Goal: Transaction & Acquisition: Purchase product/service

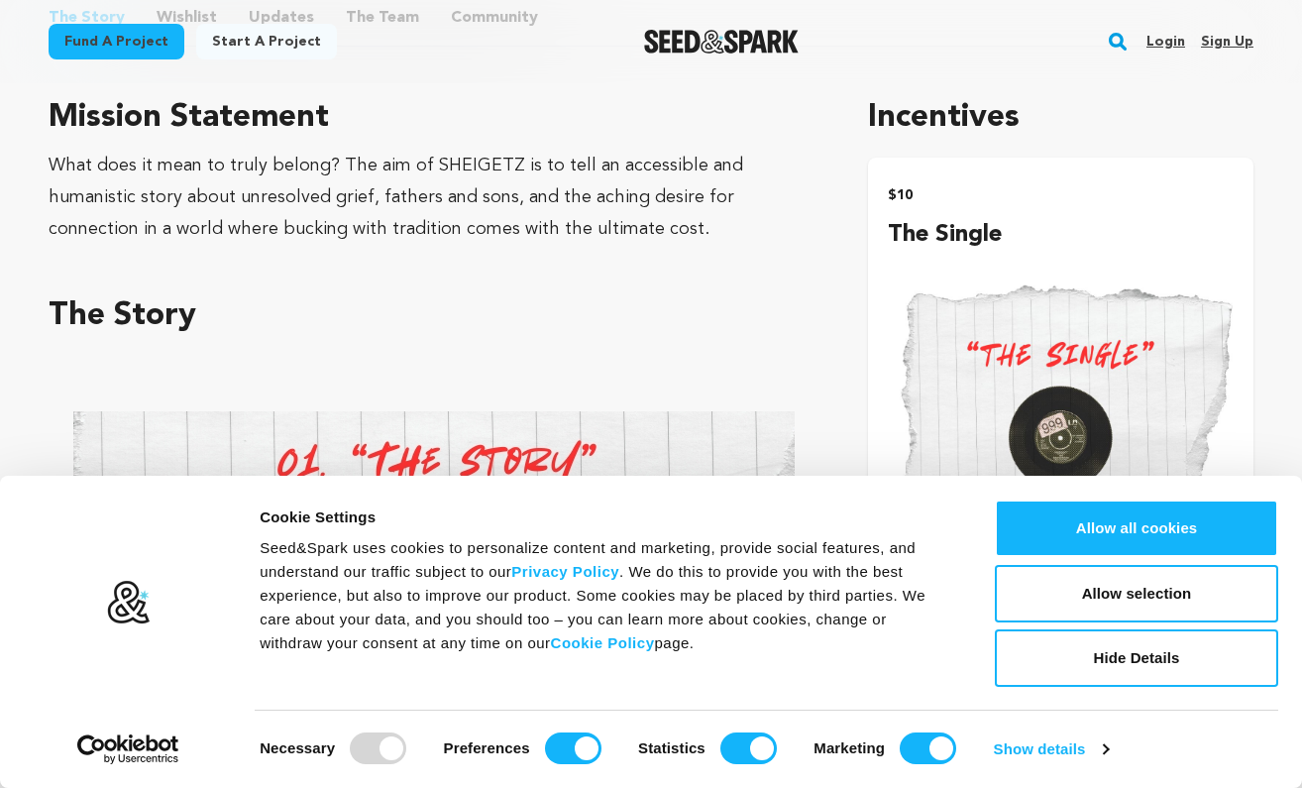
scroll to position [1197, 0]
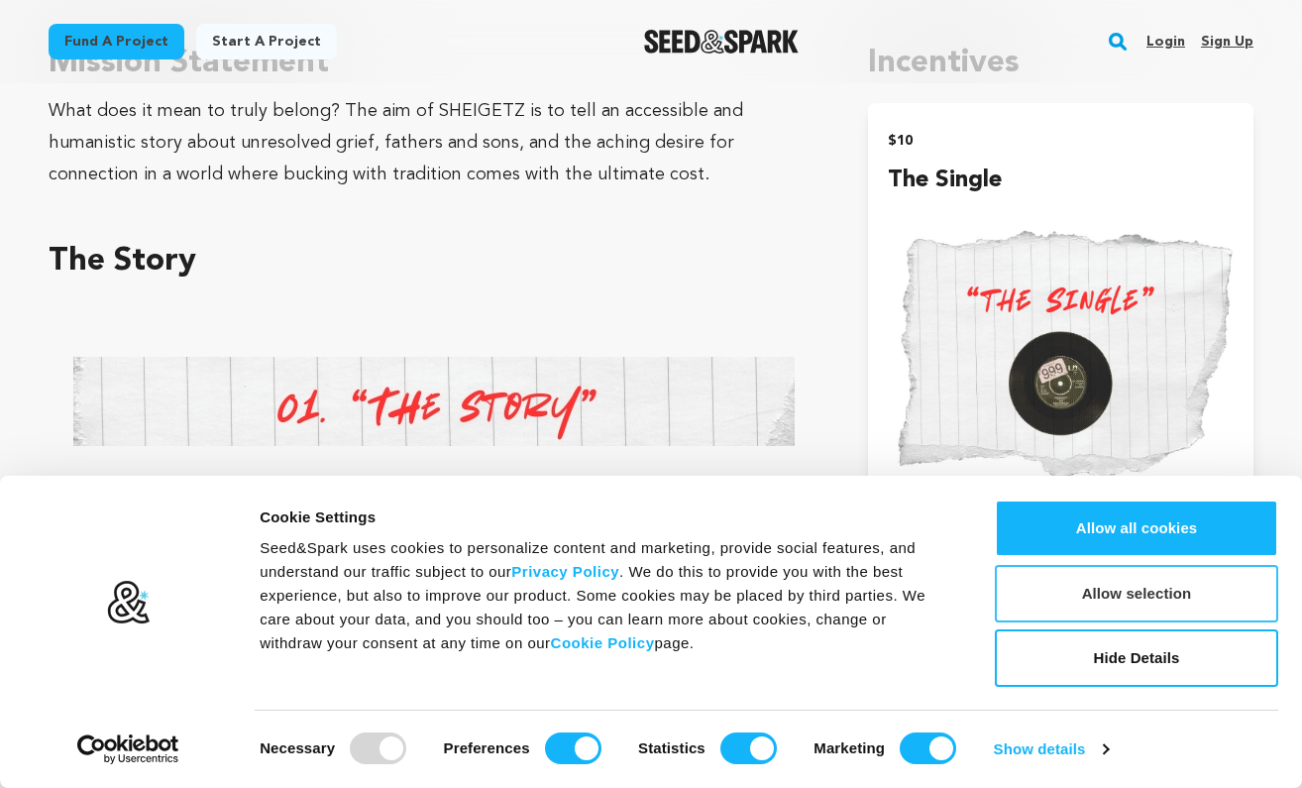
click at [1088, 593] on button "Allow selection" at bounding box center [1136, 593] width 283 height 57
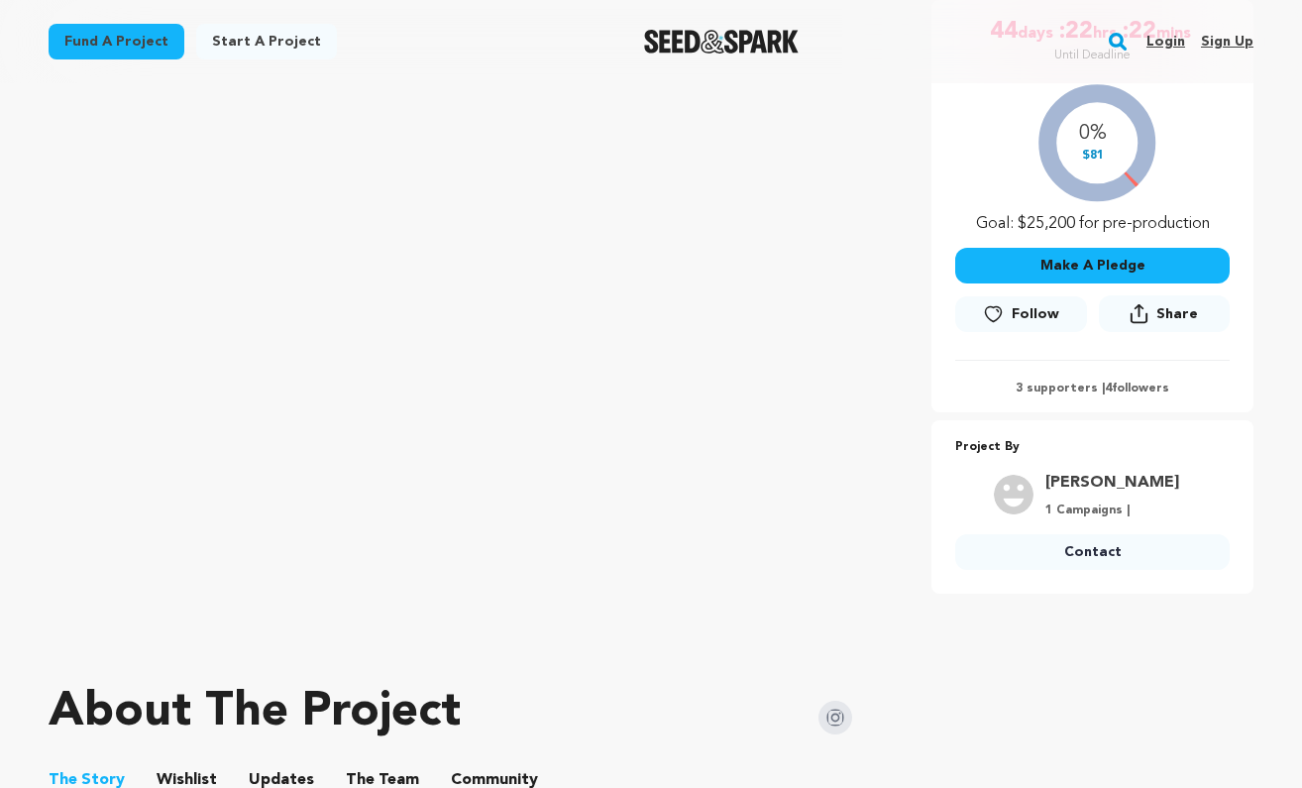
scroll to position [288, 0]
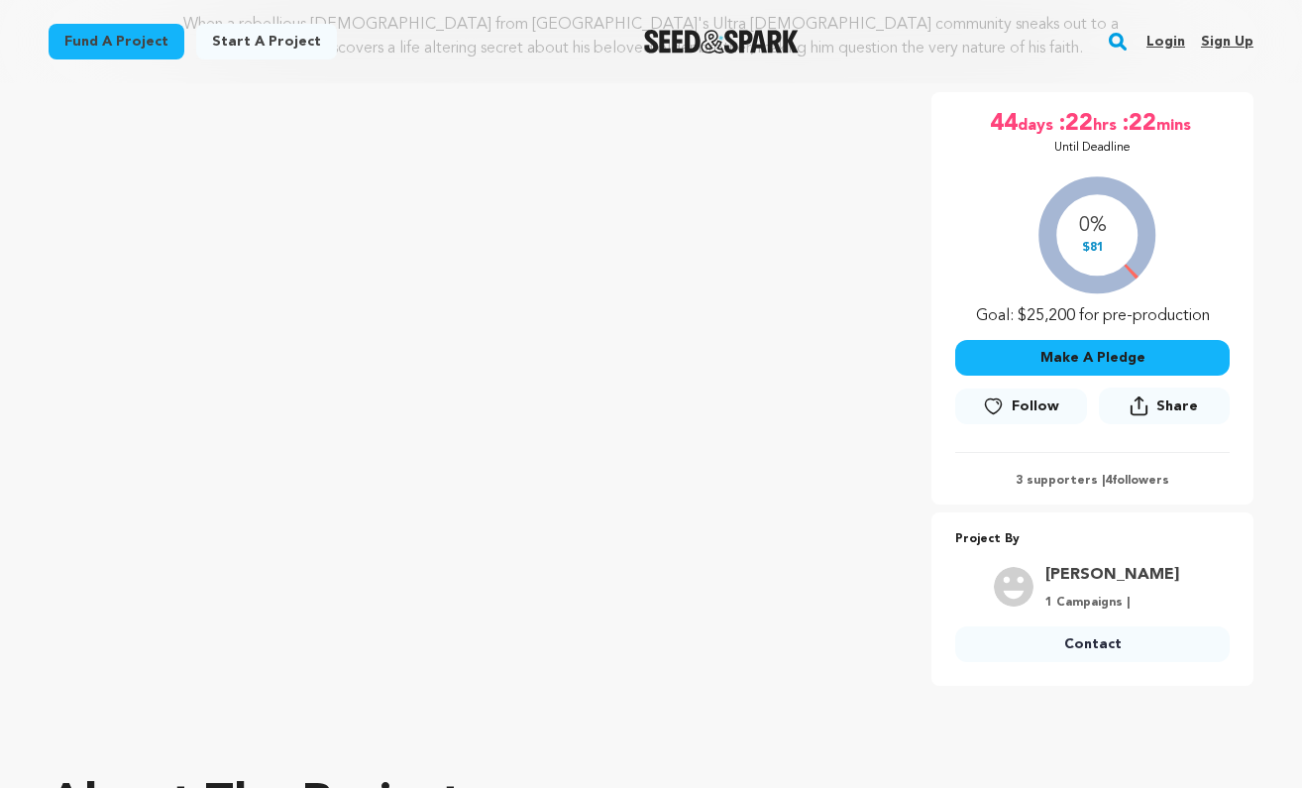
click at [1080, 364] on button "Make A Pledge" at bounding box center [1092, 358] width 275 height 36
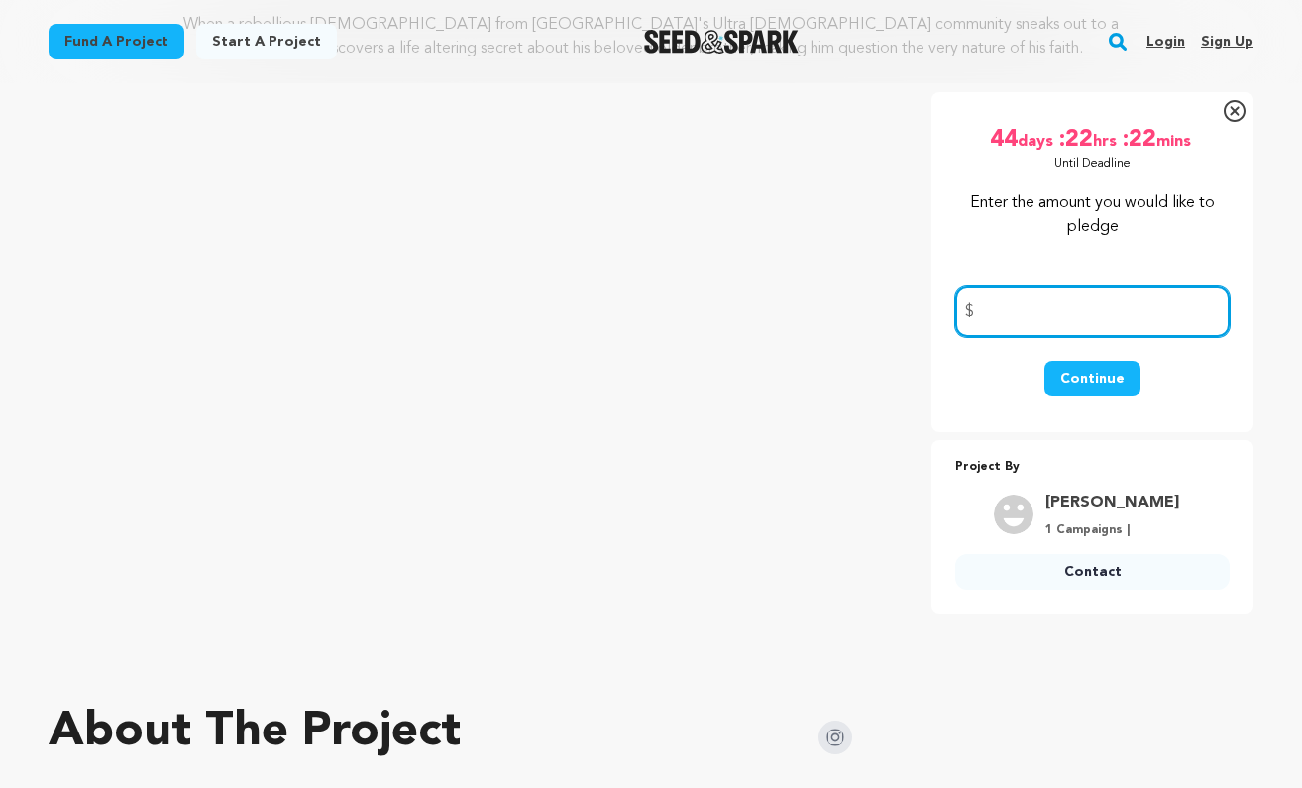
click at [1070, 300] on input "number" at bounding box center [1092, 311] width 275 height 51
type input "66"
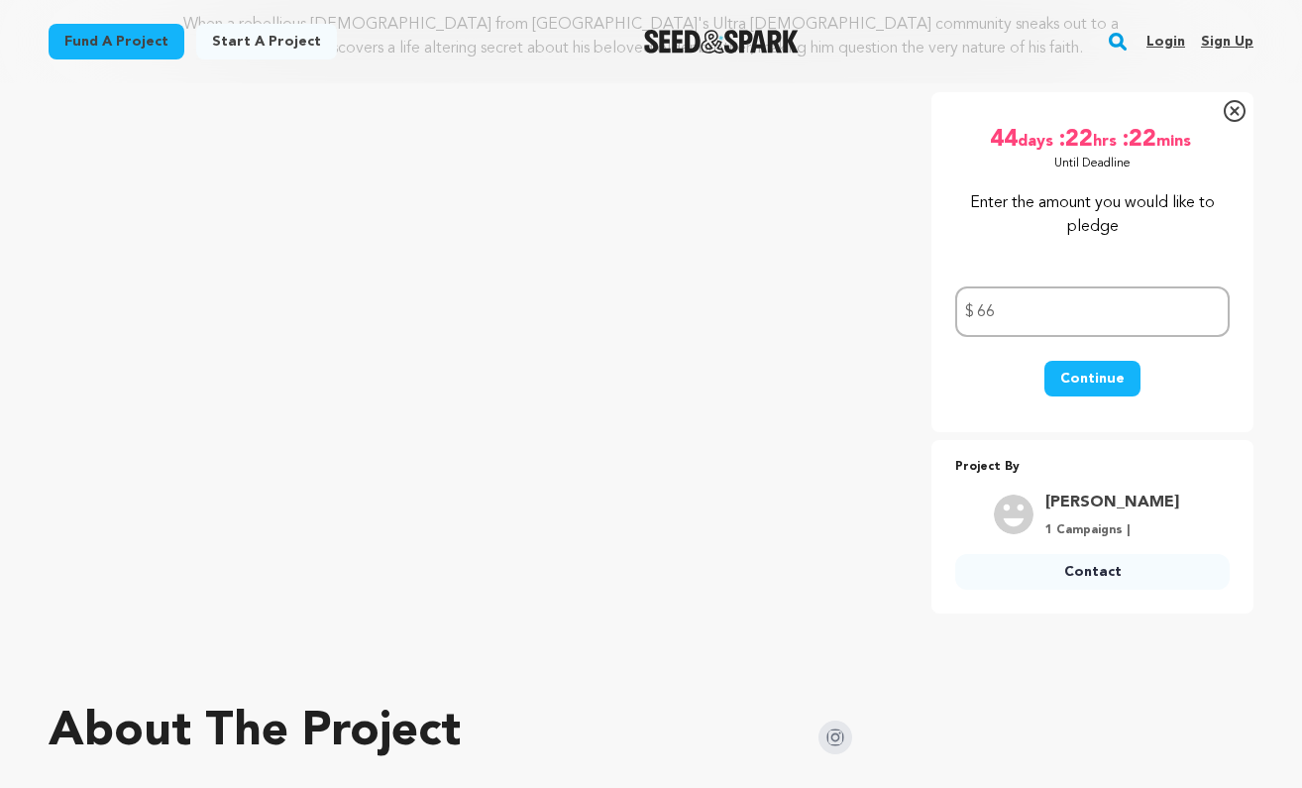
click at [1088, 381] on button "Continue" at bounding box center [1093, 379] width 96 height 36
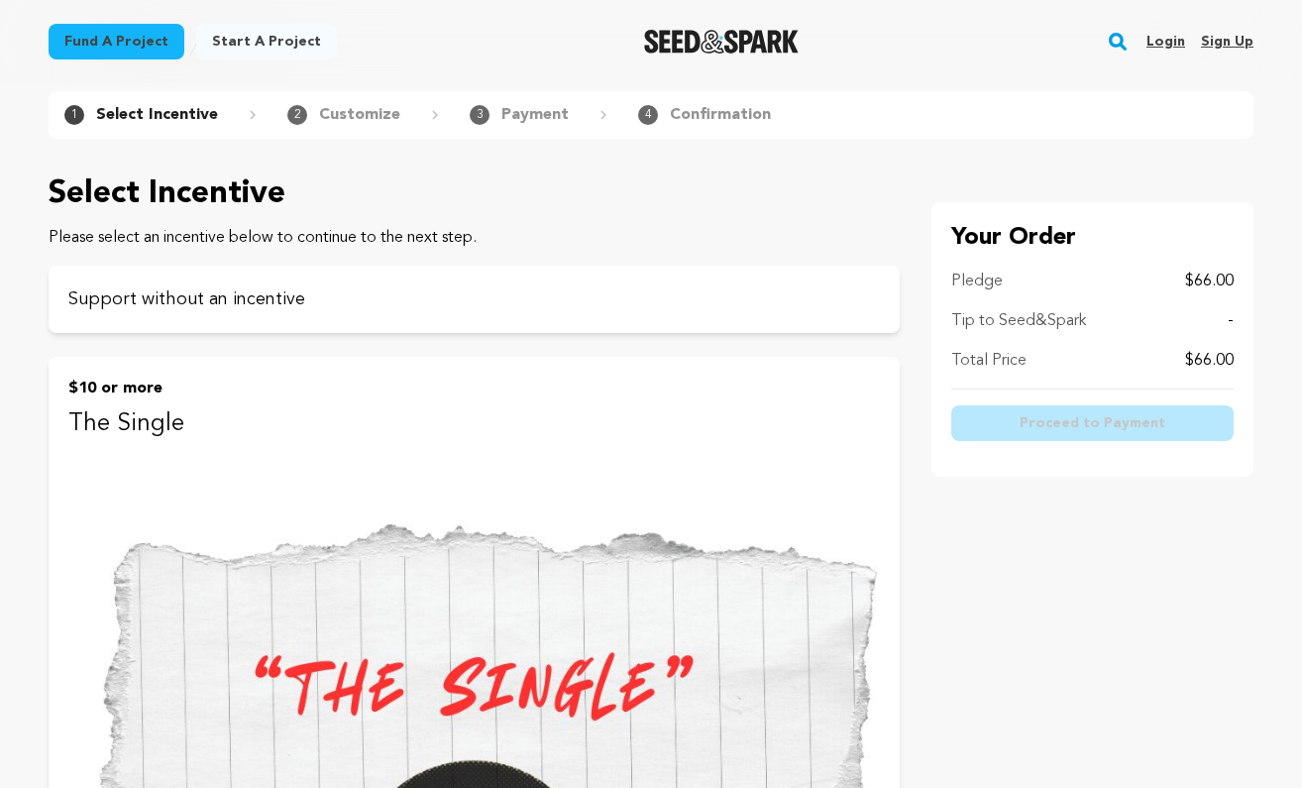
scroll to position [73, 0]
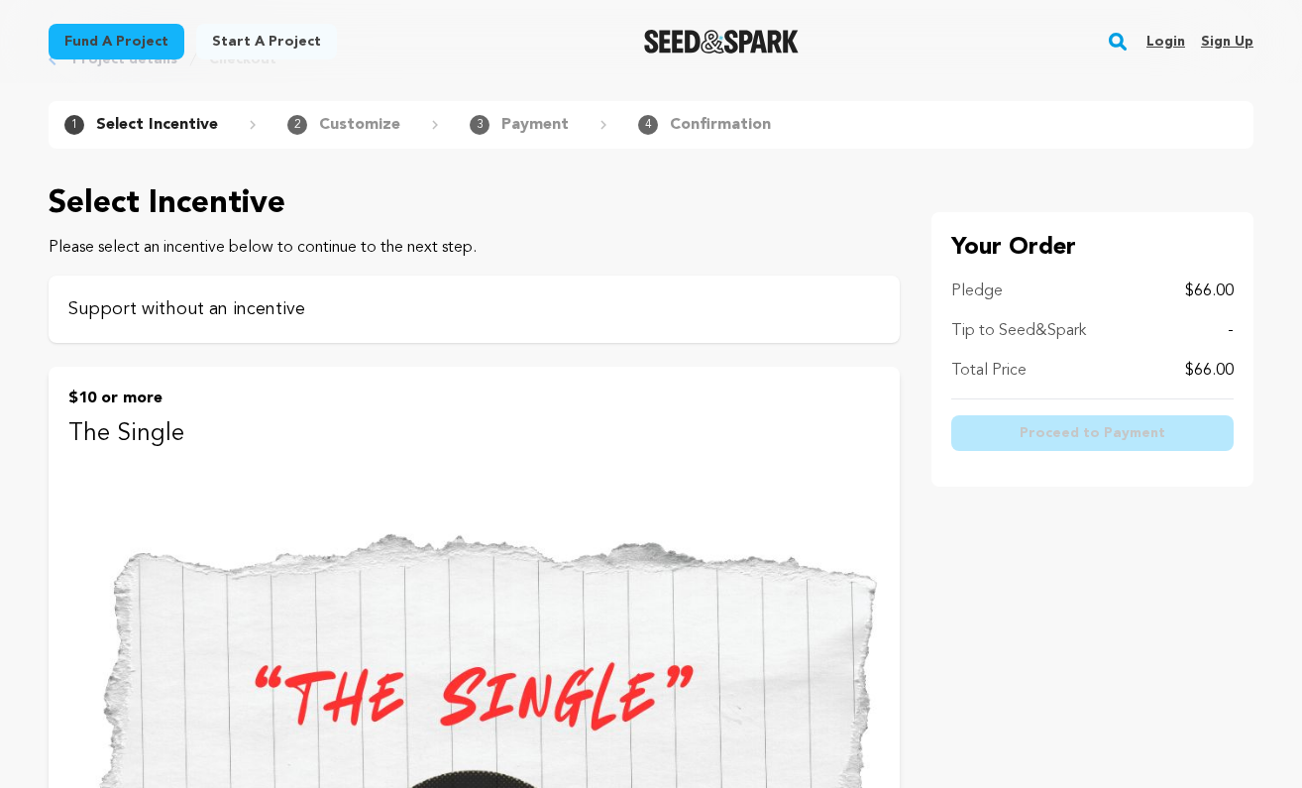
click at [803, 289] on div "Support without an incentive" at bounding box center [474, 309] width 851 height 67
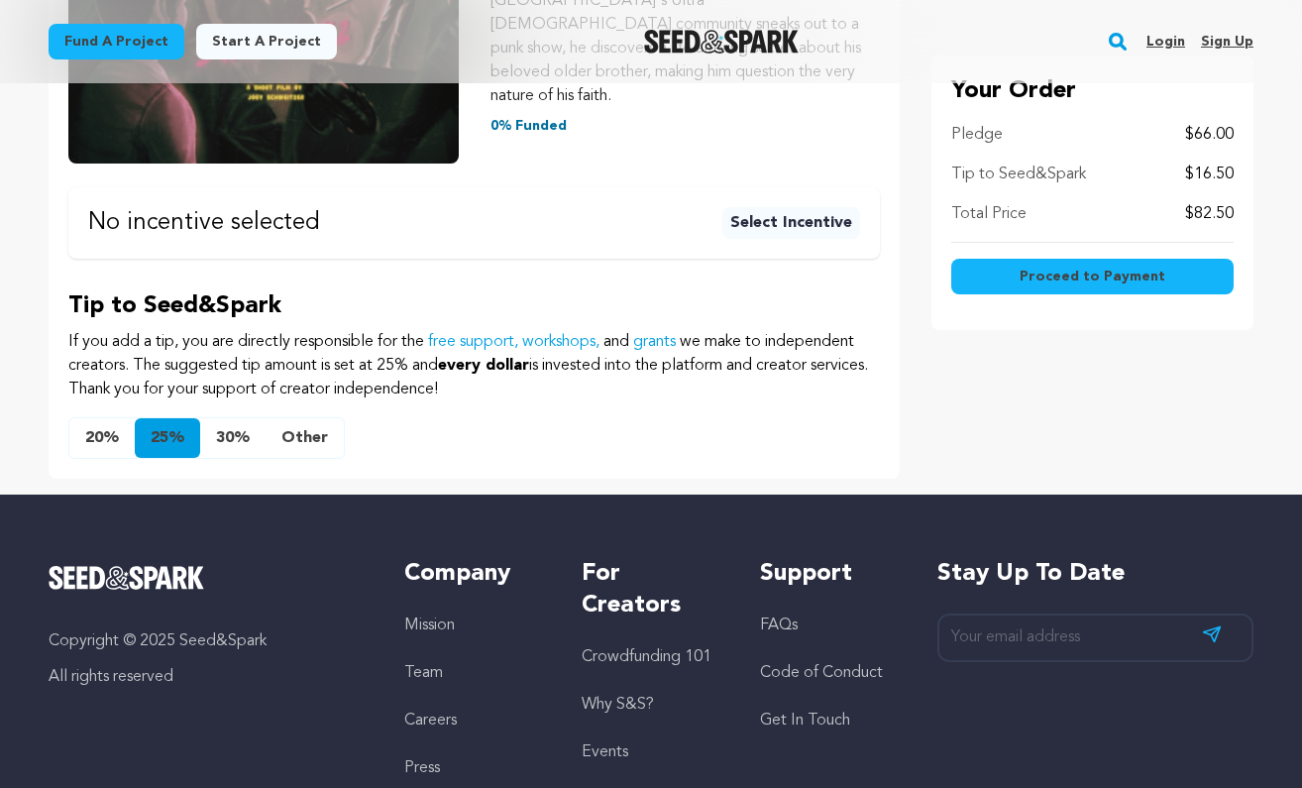
scroll to position [587, 0]
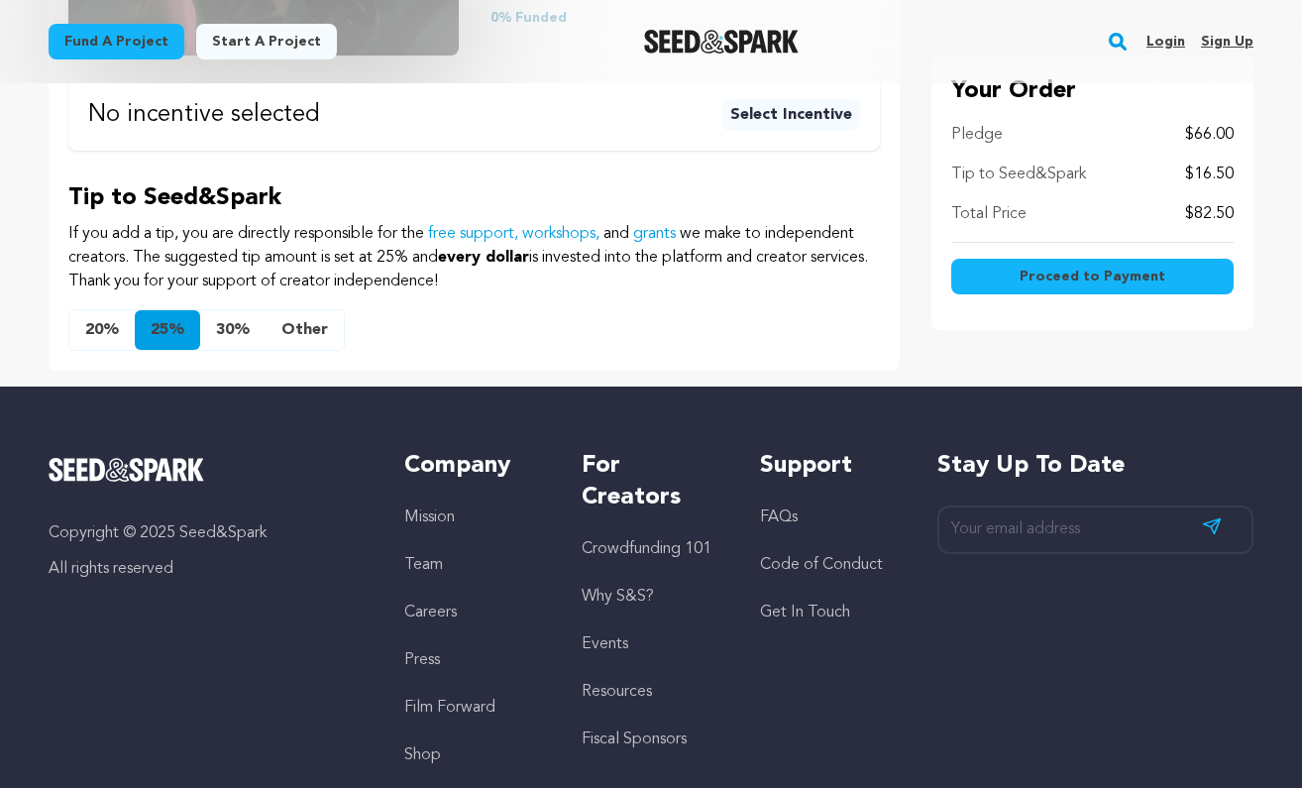
click at [309, 310] on button "Other" at bounding box center [305, 330] width 78 height 40
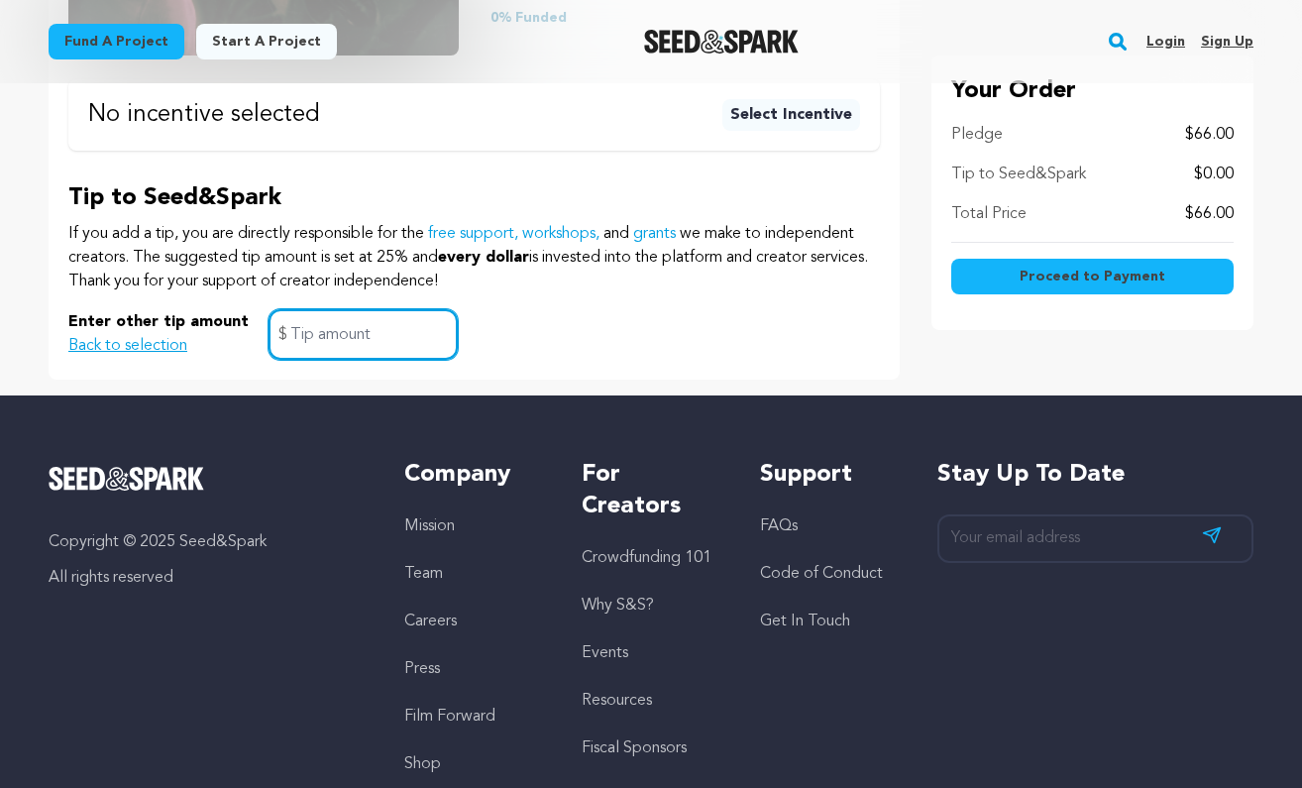
click at [309, 309] on input "text" at bounding box center [363, 334] width 189 height 51
type input "6"
click at [1018, 283] on button "Proceed to Payment" at bounding box center [1092, 277] width 282 height 36
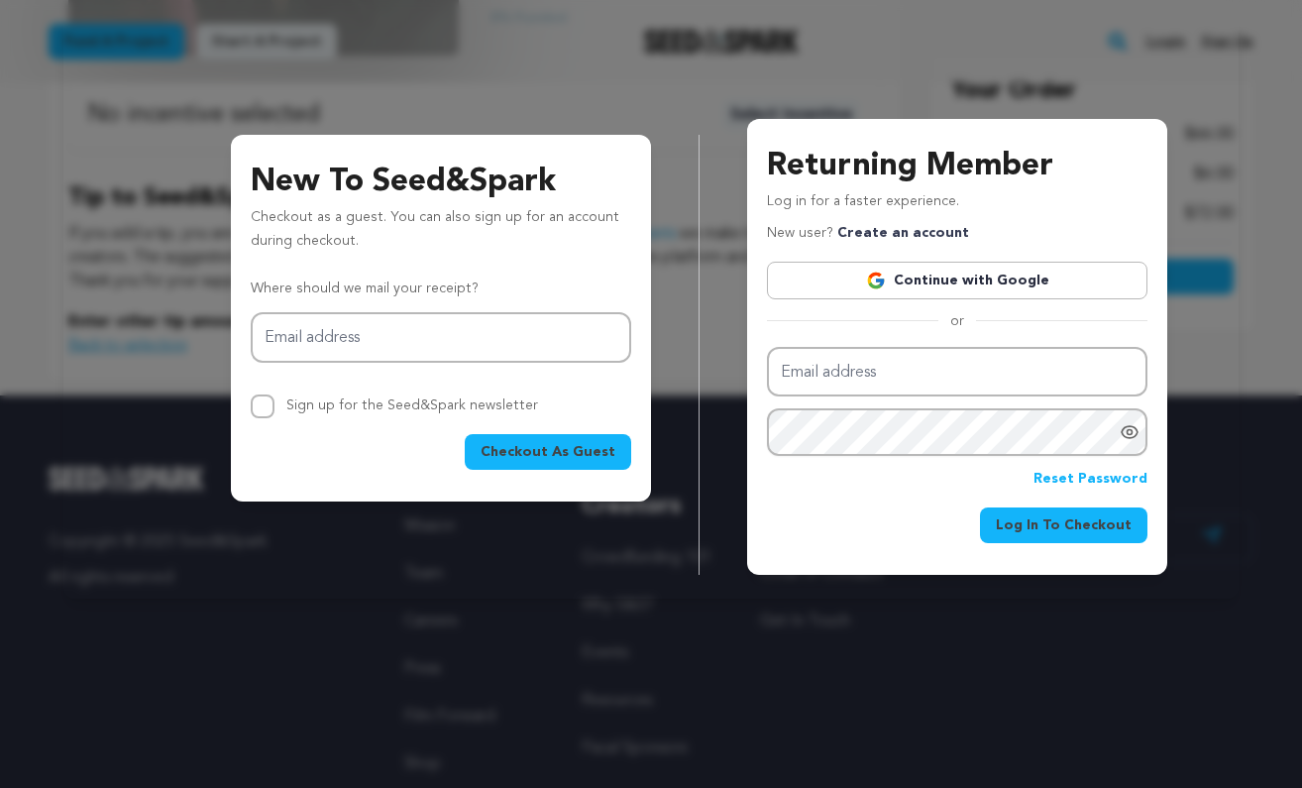
click at [1018, 282] on link "Continue with Google" at bounding box center [957, 281] width 381 height 38
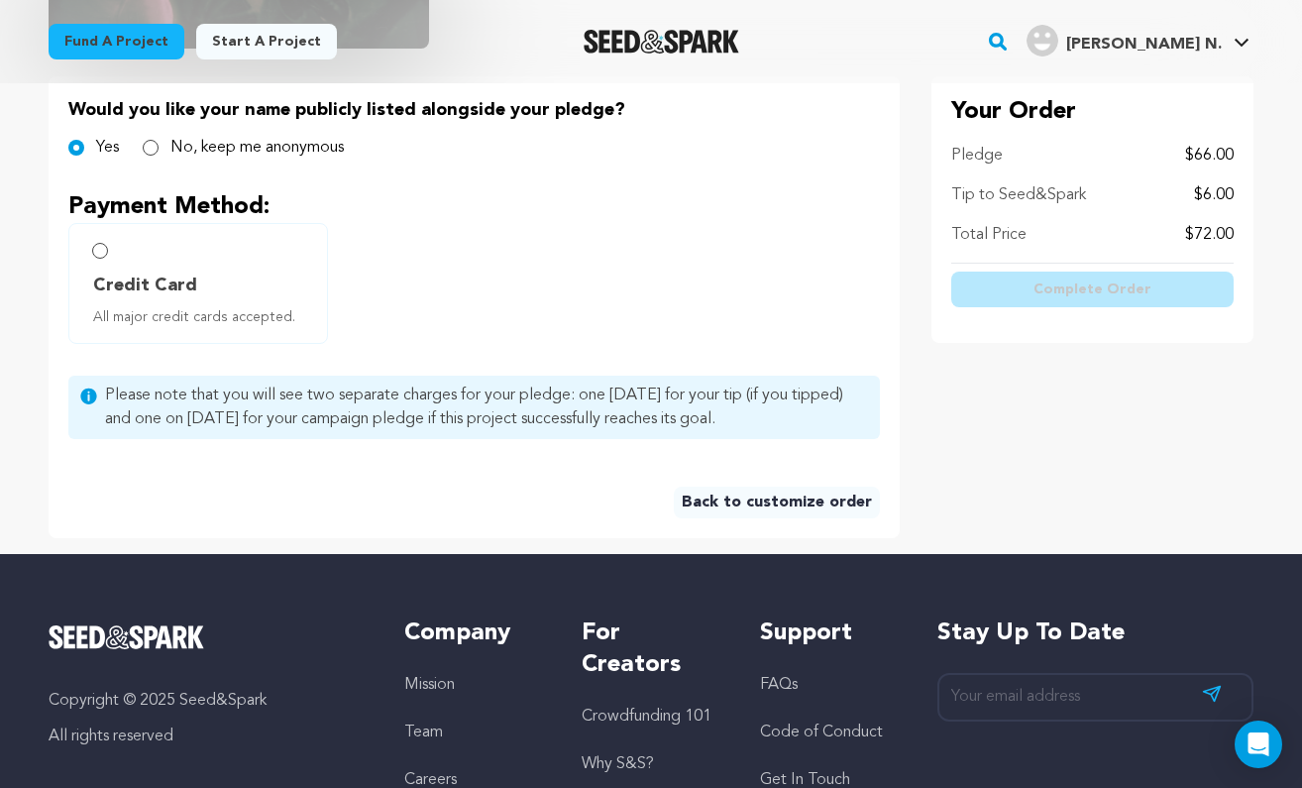
scroll to position [431, 0]
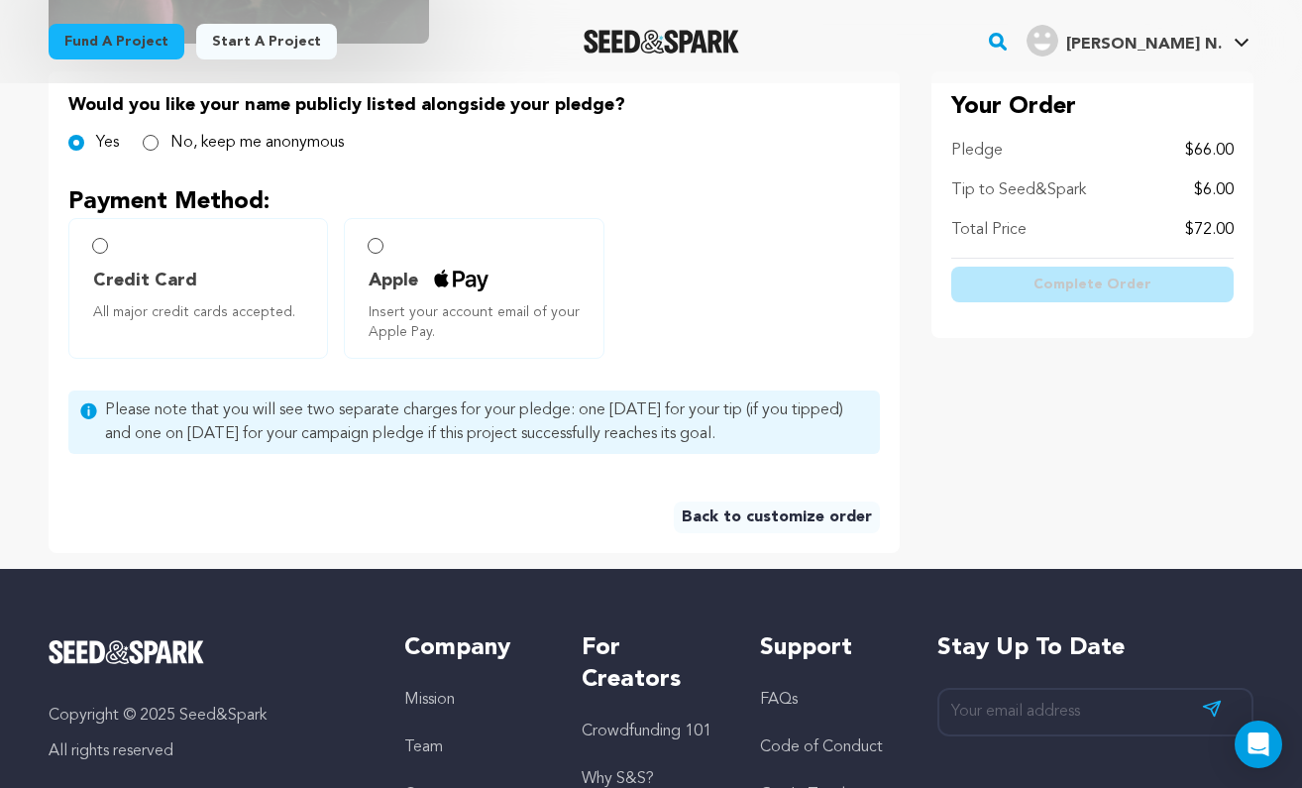
click at [99, 247] on input "Credit Card All major credit cards accepted." at bounding box center [100, 246] width 16 height 16
radio input "false"
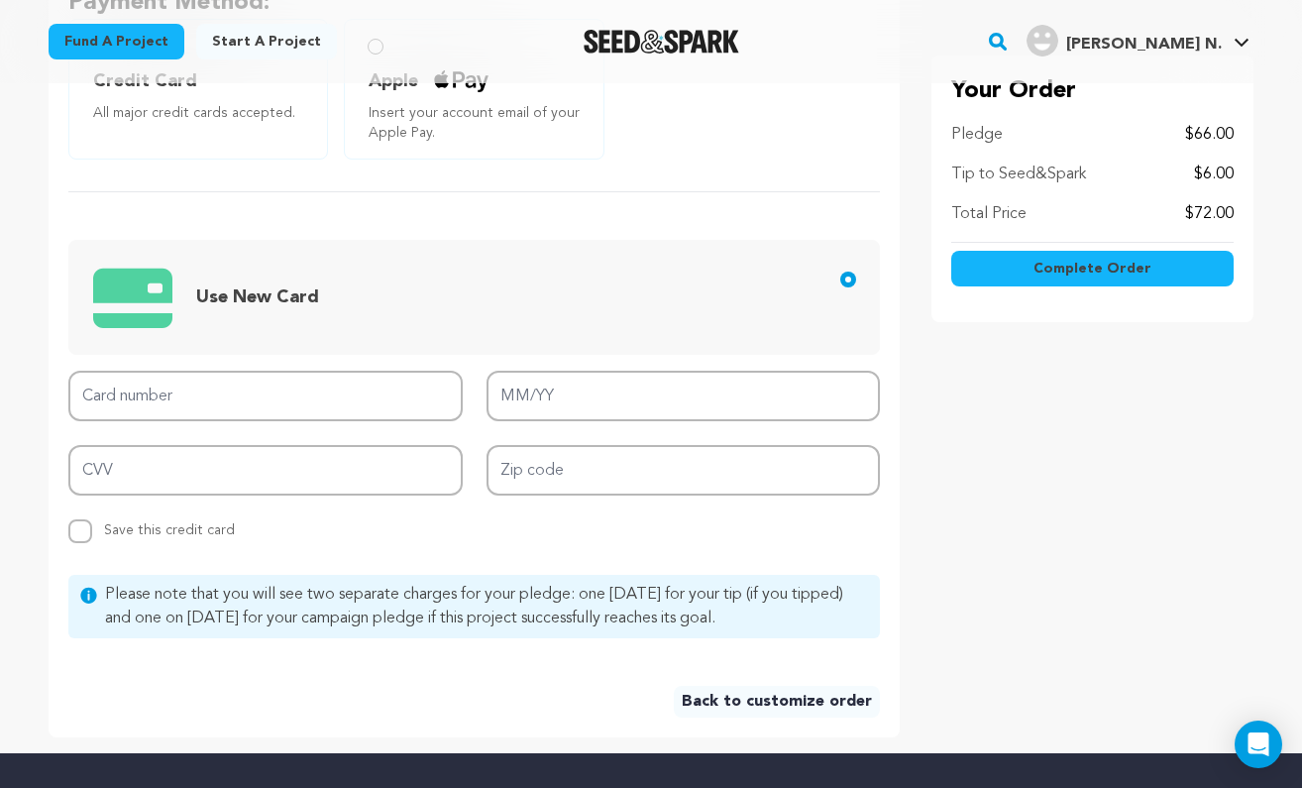
scroll to position [714, 0]
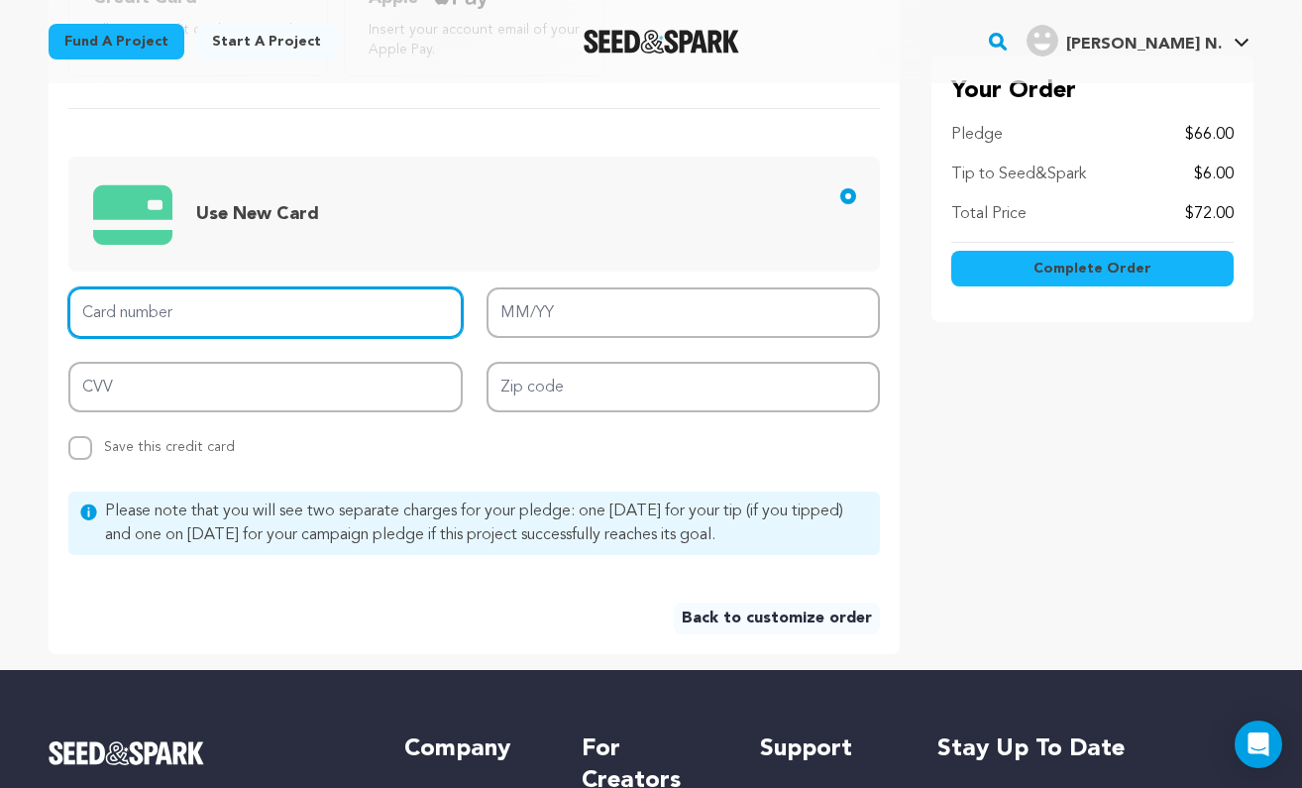
click at [131, 320] on input "Card number" at bounding box center [265, 312] width 394 height 51
type input "379285049291008"
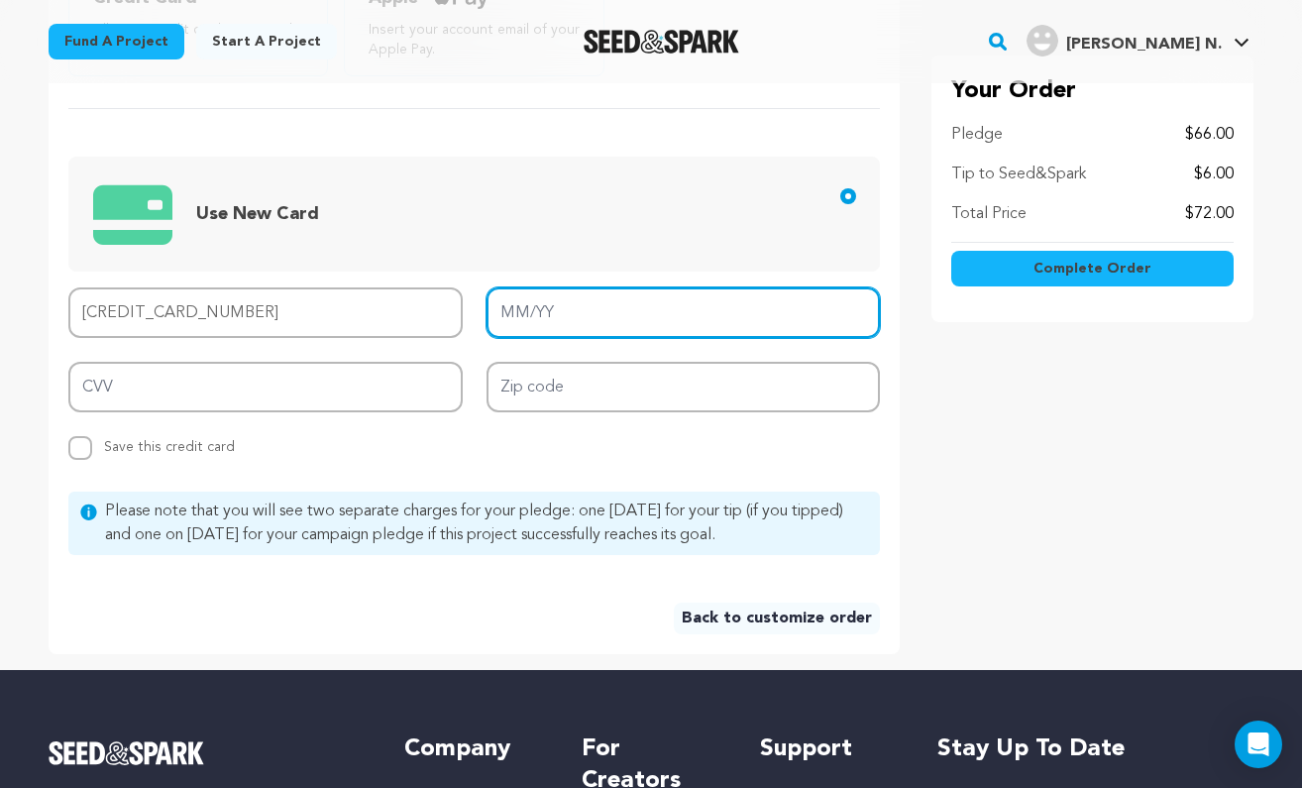
type input "12/29"
type input "3792 8504 9291 008"
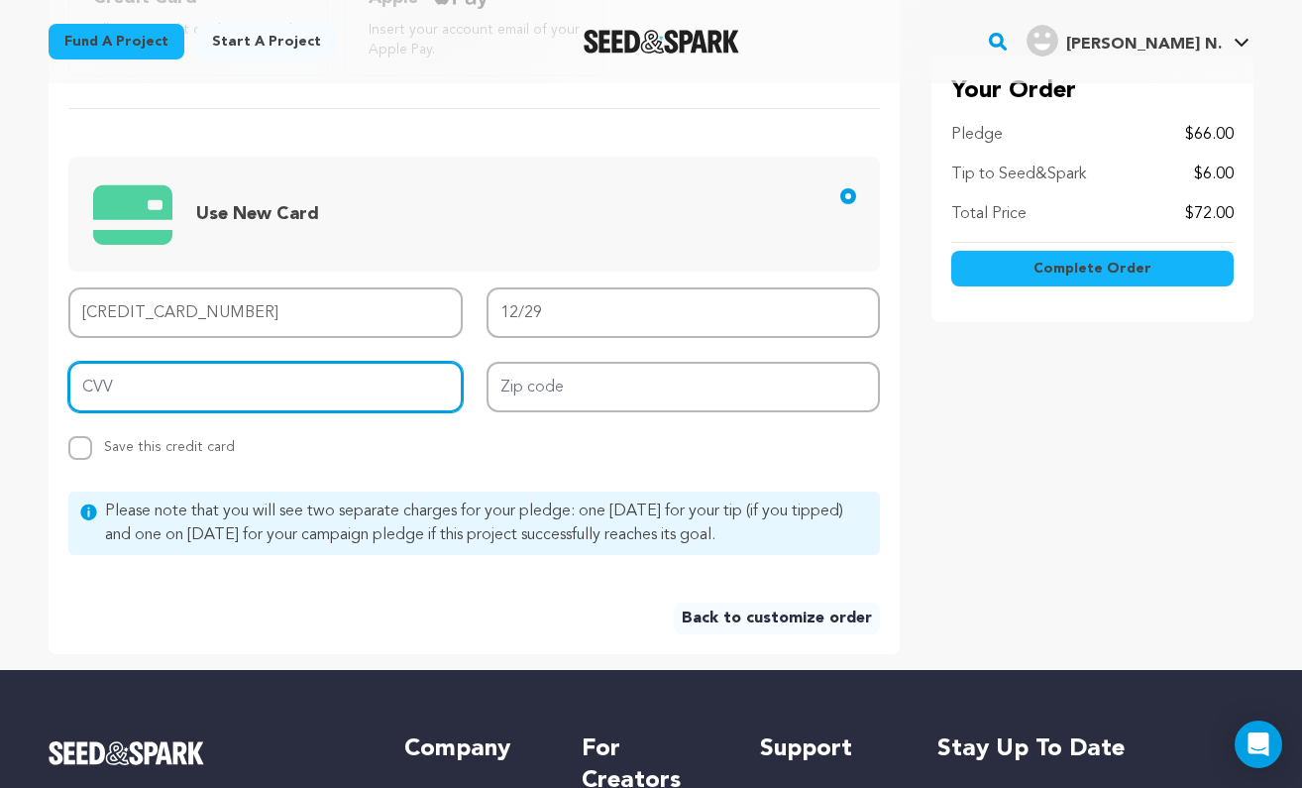
type input "4990"
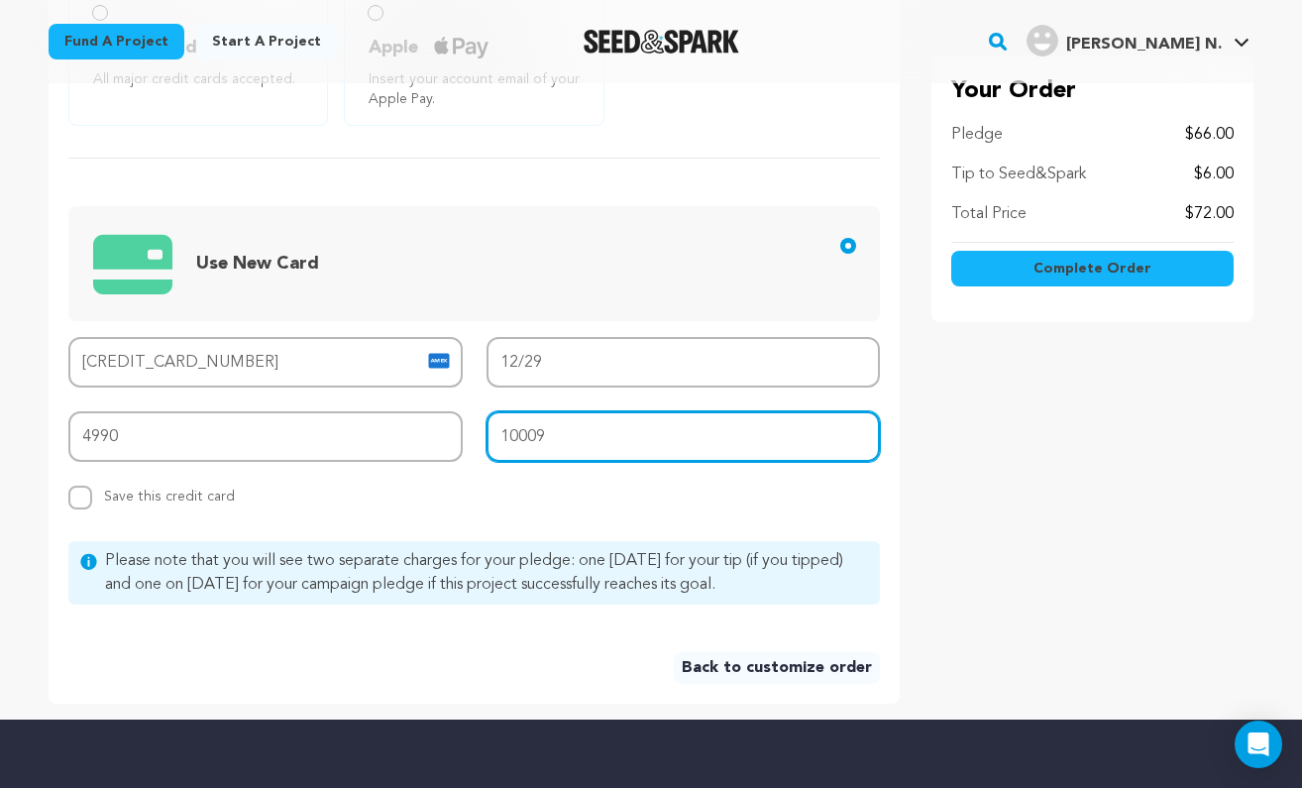
scroll to position [772, 0]
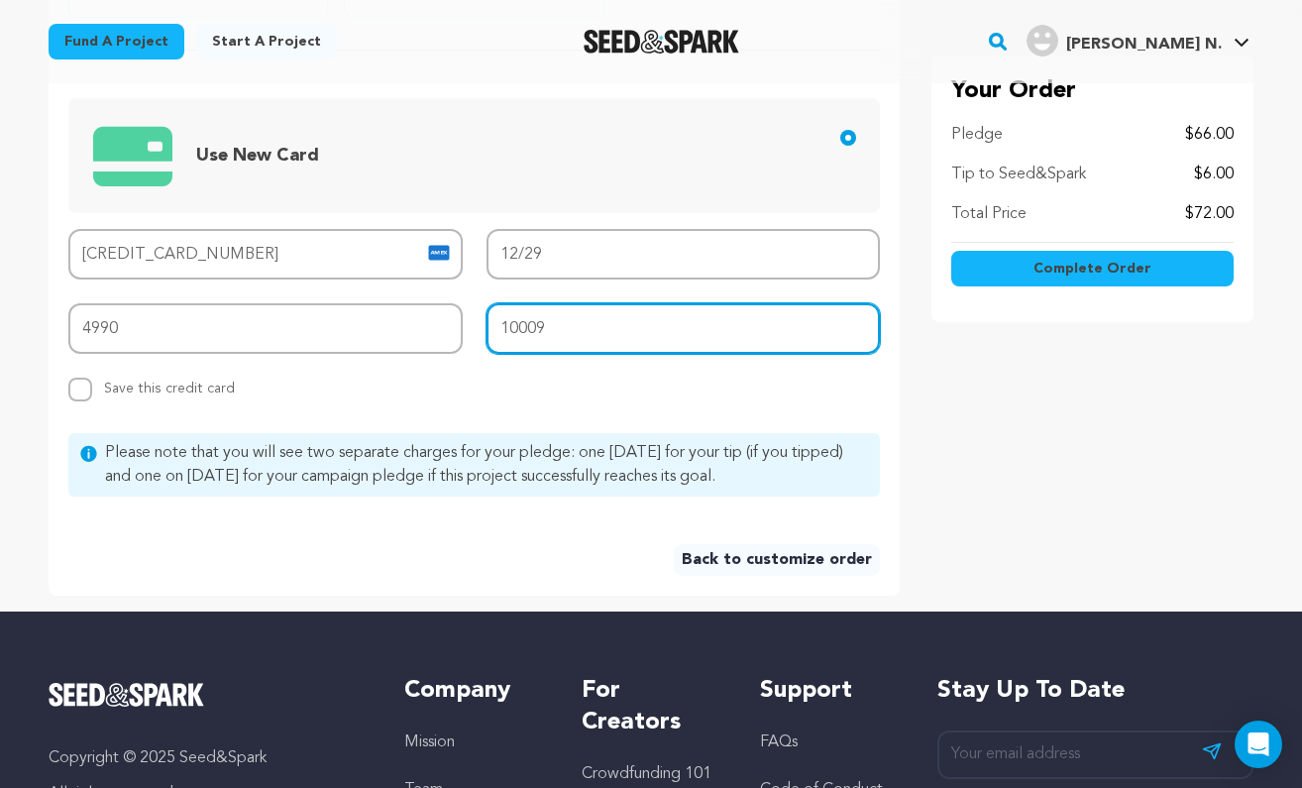
type input "10009"
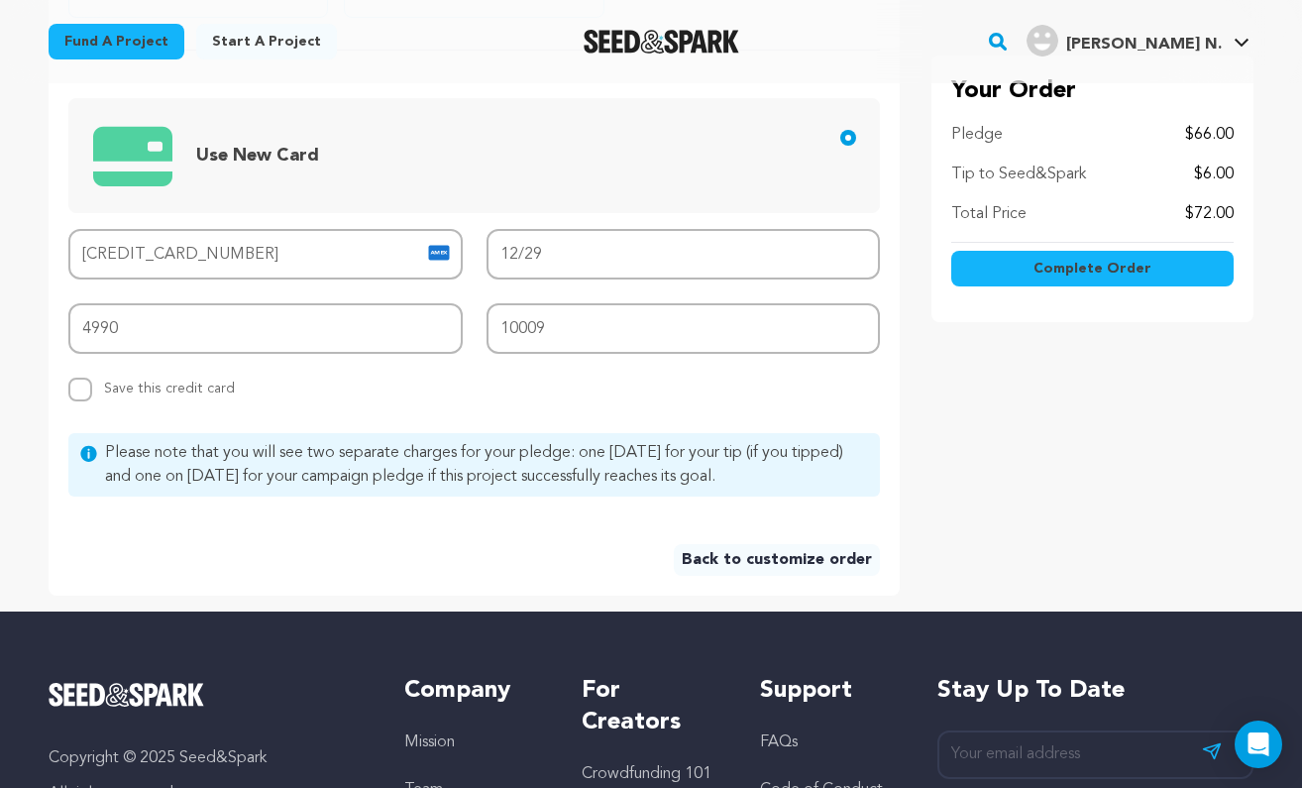
click at [1059, 274] on span "Complete Order" at bounding box center [1093, 269] width 118 height 20
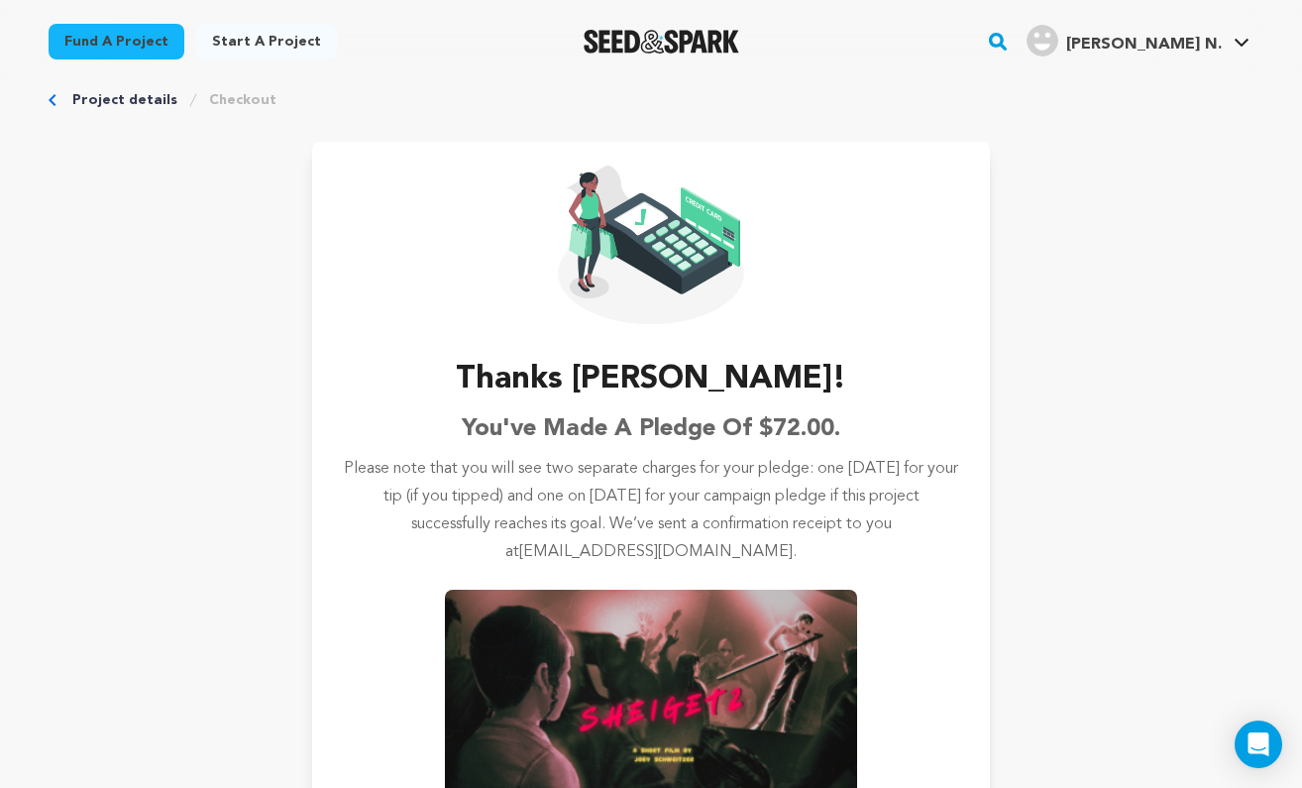
scroll to position [37, 0]
